Goal: Task Accomplishment & Management: Complete application form

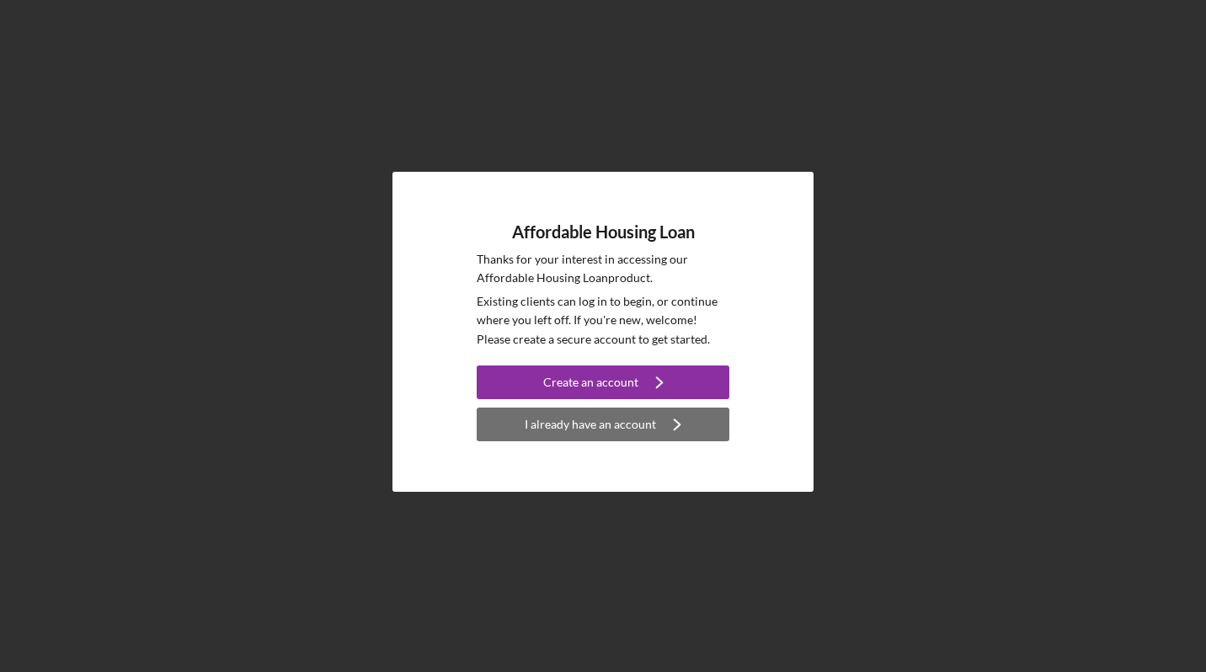
click at [646, 418] on div "I already have an account" at bounding box center [590, 425] width 131 height 34
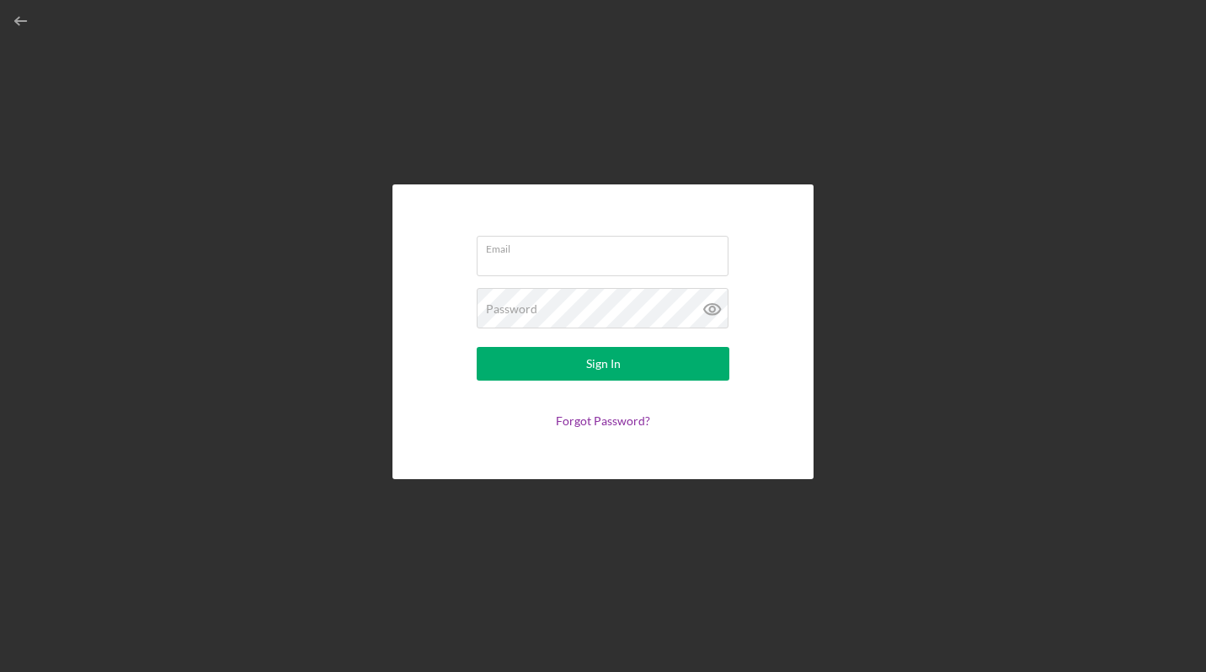
type input "[EMAIL_ADDRESS][DOMAIN_NAME]"
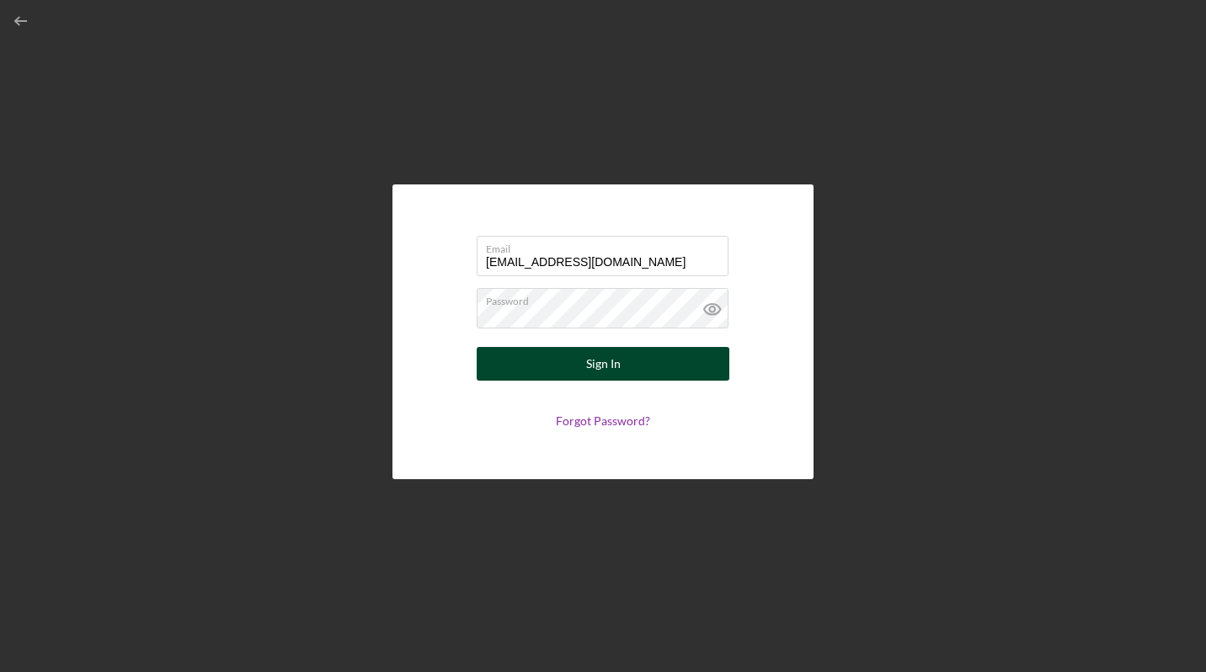
click at [652, 367] on button "Sign In" at bounding box center [603, 364] width 253 height 34
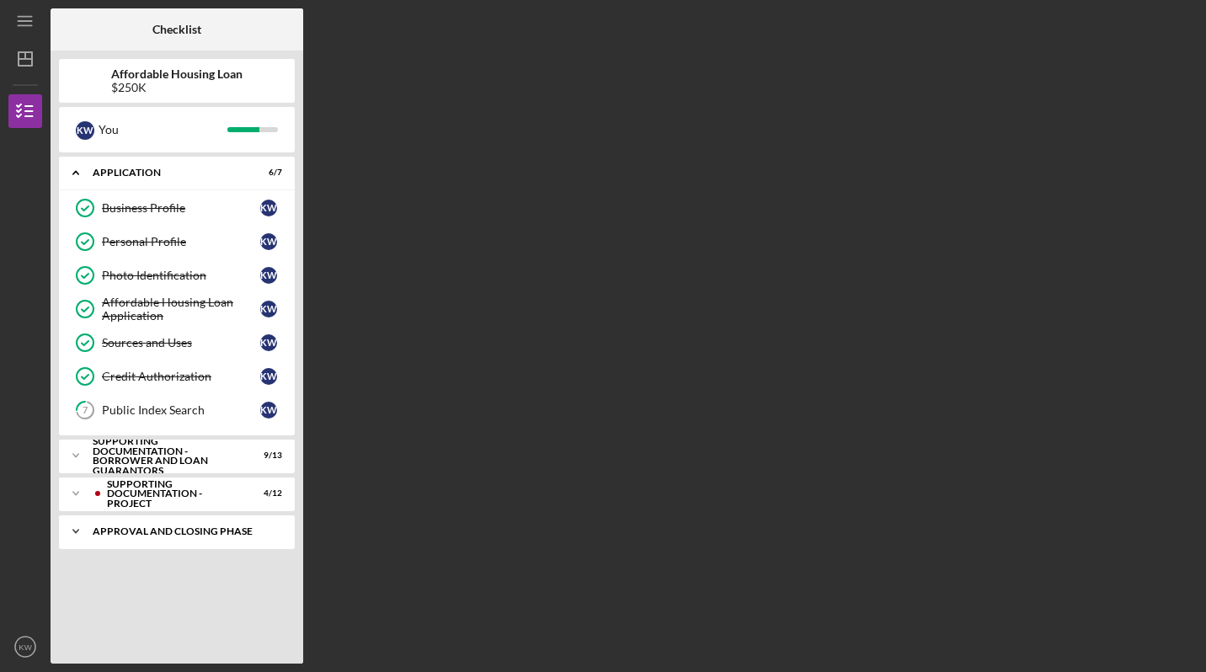
click at [75, 536] on icon "Icon/Expander" at bounding box center [76, 532] width 34 height 34
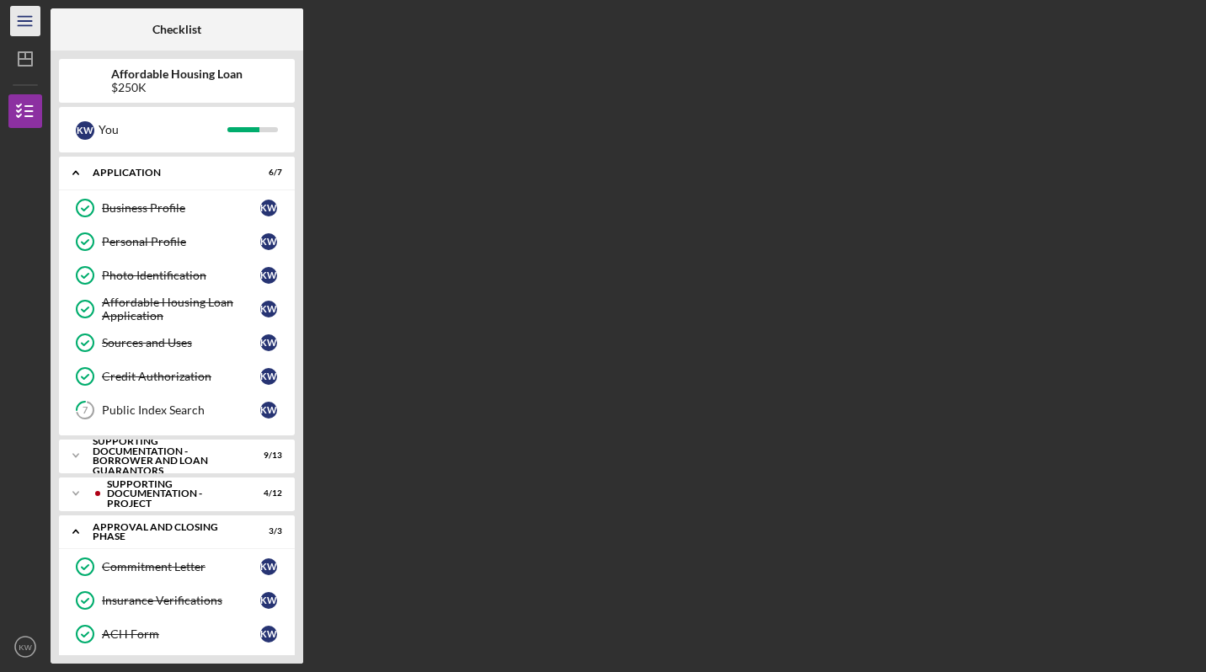
click at [27, 20] on icon "Icon/Menu" at bounding box center [26, 22] width 38 height 38
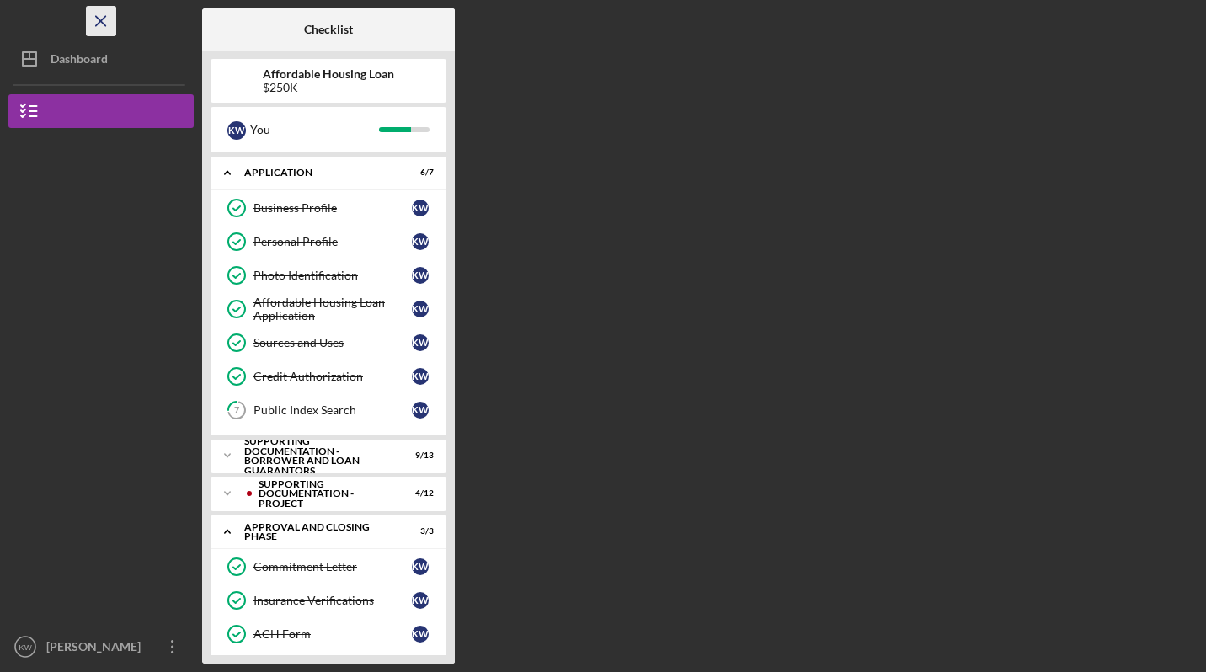
click at [101, 21] on line "button" at bounding box center [100, 20] width 9 height 9
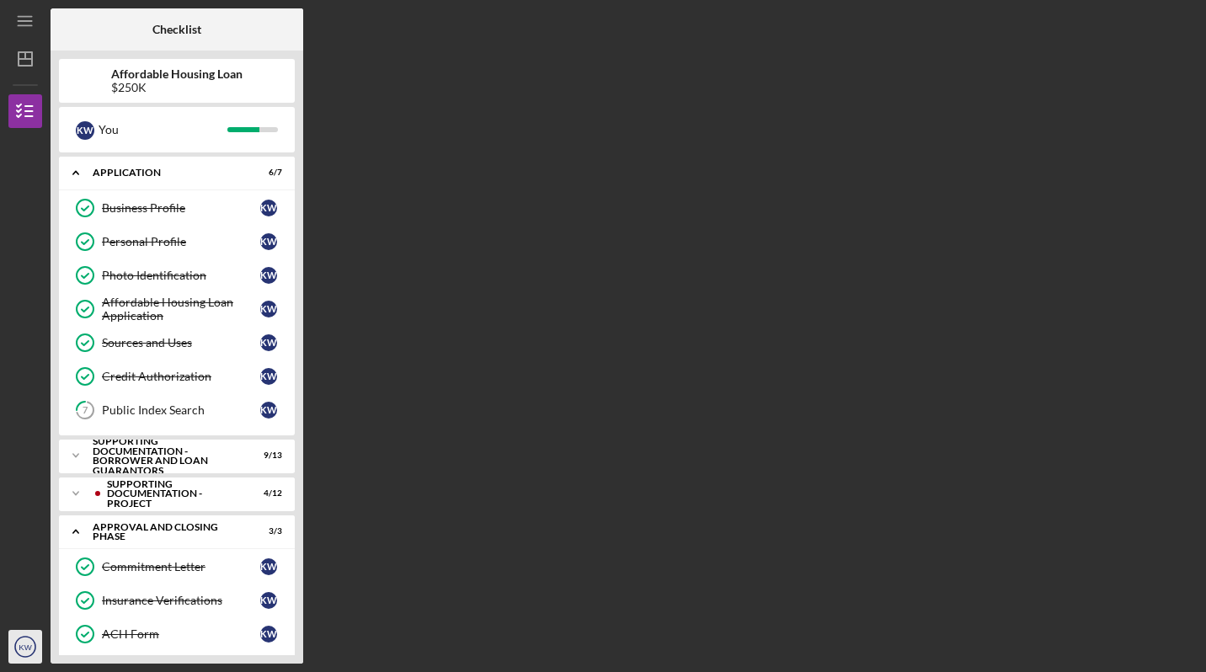
click at [25, 637] on icon "KW" at bounding box center [25, 647] width 34 height 42
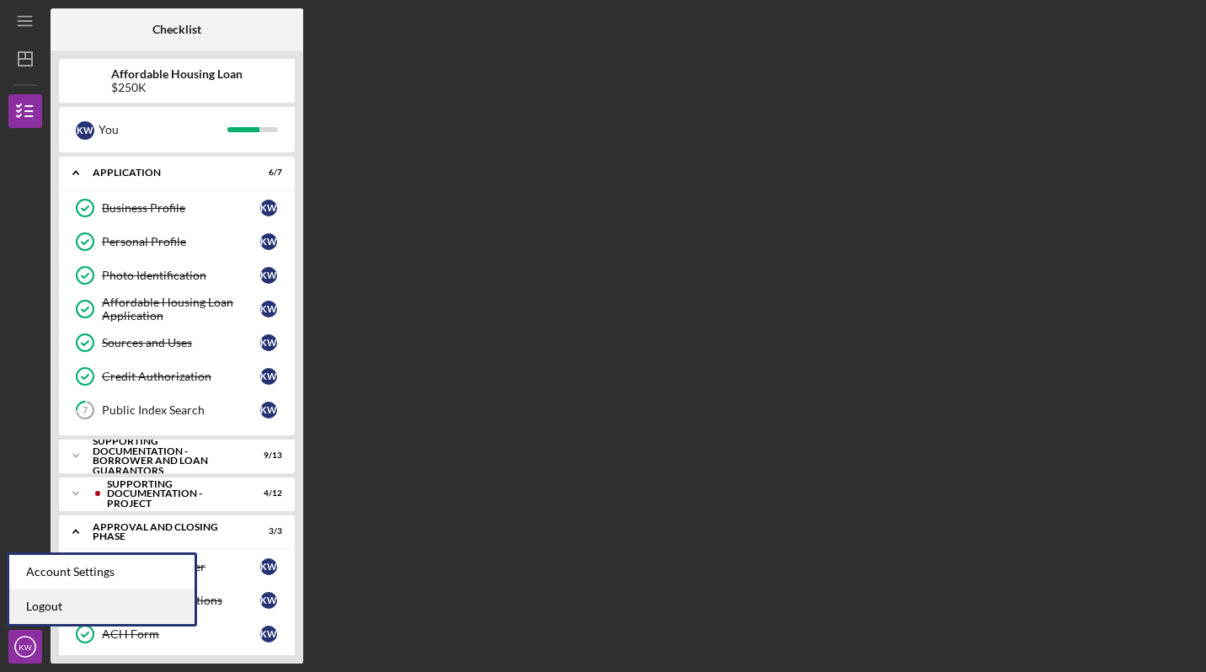
click at [51, 612] on link "Logout" at bounding box center [101, 606] width 185 height 35
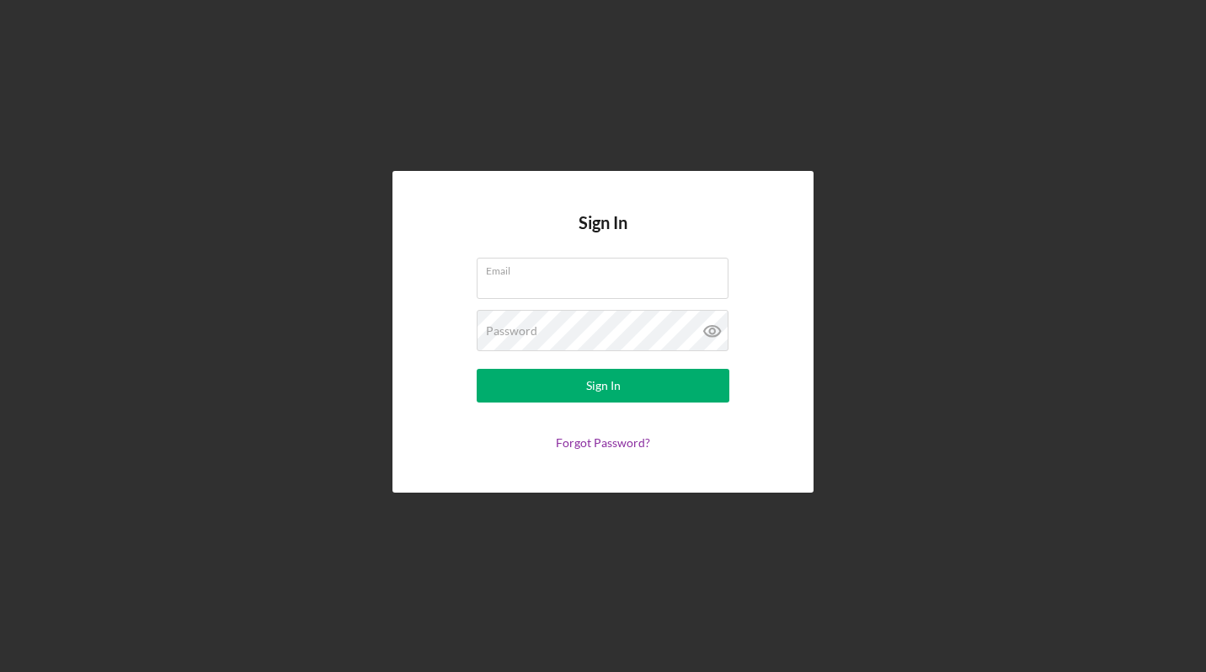
type input "[EMAIL_ADDRESS][DOMAIN_NAME]"
